Goal: Task Accomplishment & Management: Manage account settings

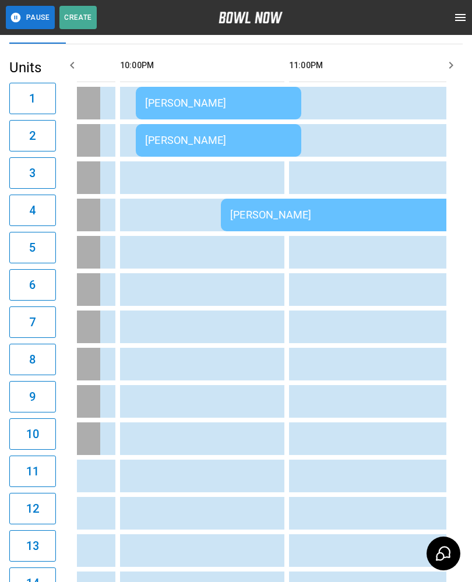
scroll to position [0, 2159]
click at [276, 199] on td "[PERSON_NAME]" at bounding box center [388, 215] width 336 height 33
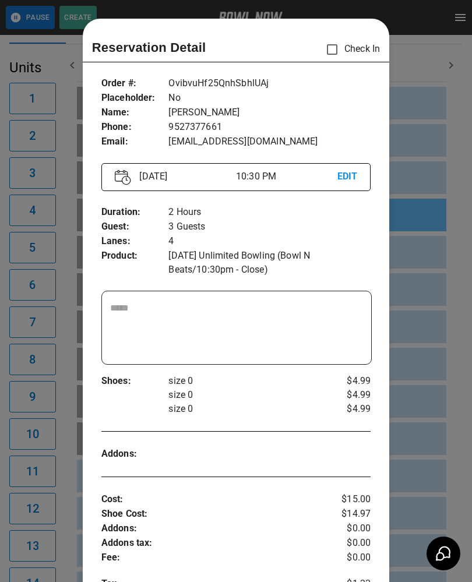
scroll to position [0, 0]
click at [435, 358] on div at bounding box center [236, 291] width 472 height 582
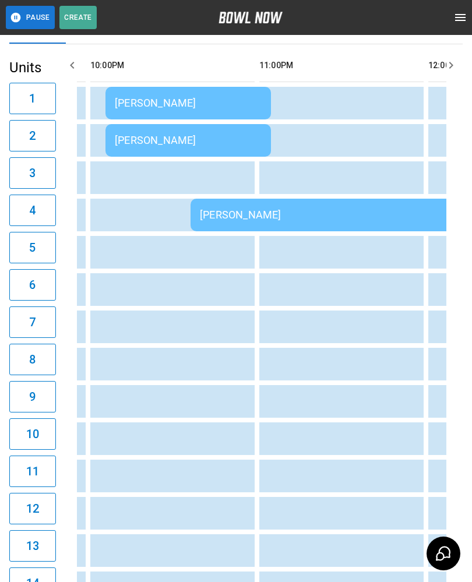
scroll to position [0, 2100]
